Goal: Task Accomplishment & Management: Manage account settings

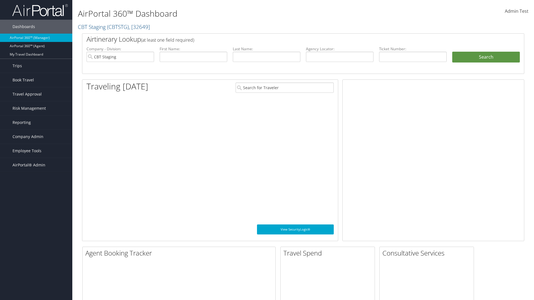
click at [36, 137] on span "Company Admin" at bounding box center [28, 137] width 31 height 14
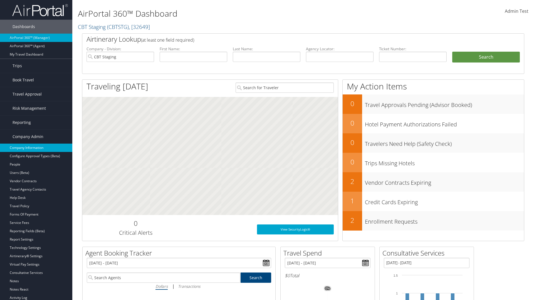
click at [36, 148] on link "Company Information" at bounding box center [36, 148] width 72 height 8
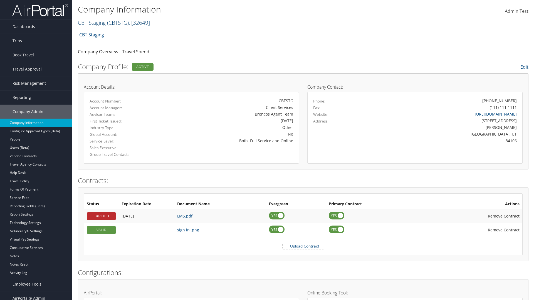
click at [92, 23] on link "CBT Staging ( CBTSTG ) , [ 32649 ]" at bounding box center [114, 23] width 72 height 8
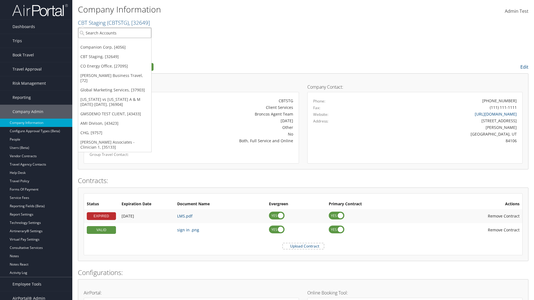
click at [115, 33] on input "search" at bounding box center [114, 33] width 73 height 10
type input "CBTSTG"
click at [115, 43] on div "CBT Staging (CBTSTG), [32649]" at bounding box center [114, 43] width 79 height 5
